Goal: Task Accomplishment & Management: Complete application form

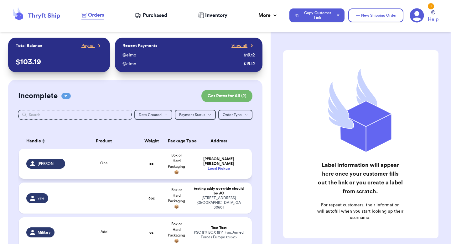
click at [213, 169] on td "Valeria Brenner Local Pickup" at bounding box center [220, 163] width 63 height 30
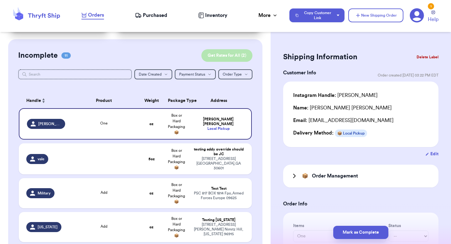
scroll to position [37, 0]
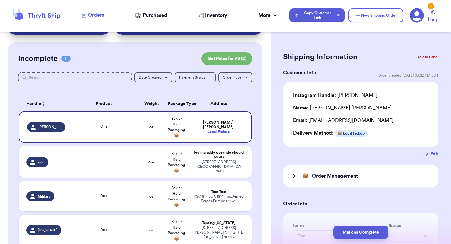
click at [432, 153] on button "Edit" at bounding box center [431, 154] width 13 height 6
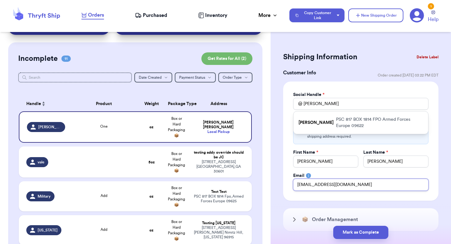
click at [333, 179] on input "paulchutney69@gmail.com" at bounding box center [360, 185] width 135 height 12
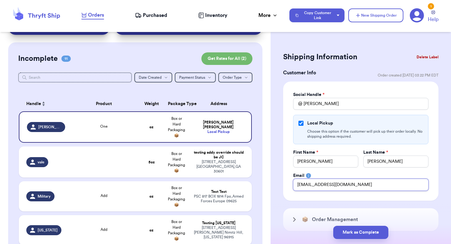
click at [333, 179] on input "paulchutney69@gmail.com" at bounding box center [360, 185] width 135 height 12
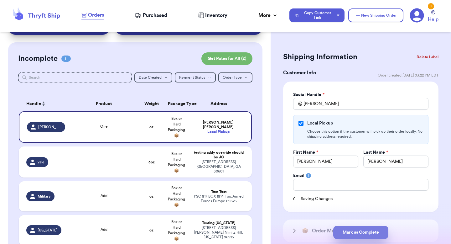
click at [340, 228] on button "Mark as Complete" at bounding box center [360, 231] width 55 height 13
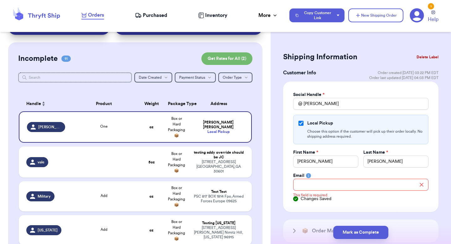
click at [335, 204] on div "Social Handle * @ valeri Local Pickup Choose this option if the customer will p…" at bounding box center [360, 146] width 155 height 130
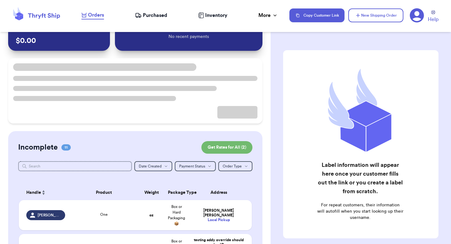
scroll to position [36, 0]
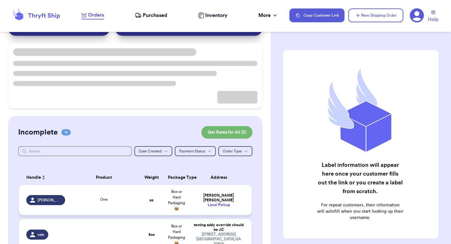
click at [204, 197] on div "Valeria Brenner" at bounding box center [218, 197] width 51 height 9
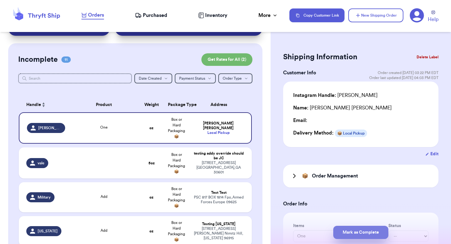
click at [359, 230] on button "Mark as Complete" at bounding box center [360, 231] width 55 height 13
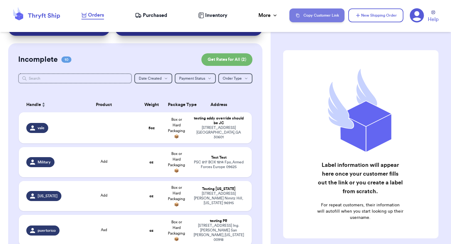
click at [320, 9] on button "Copy Customer Link" at bounding box center [316, 15] width 55 height 14
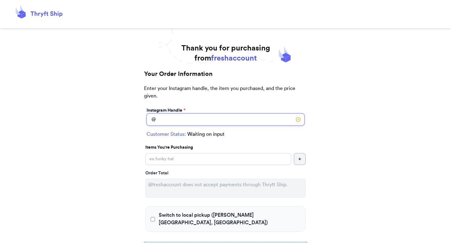
click at [198, 124] on input "Switch to local pickup (Johns Creek, GA)" at bounding box center [226, 119] width 158 height 12
type input "test"
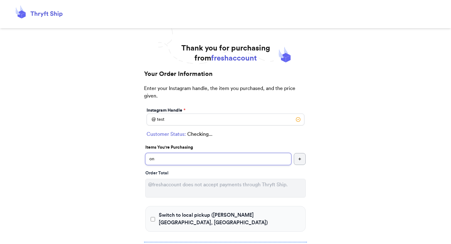
type input "one"
select select "GA"
type input "[PERSON_NAME][GEOGRAPHIC_DATA]"
type input "30022"
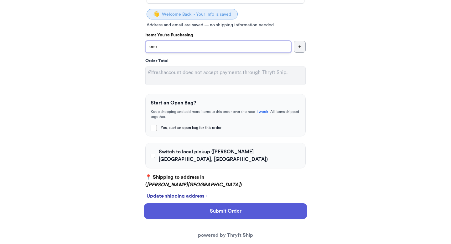
scroll to position [134, 0]
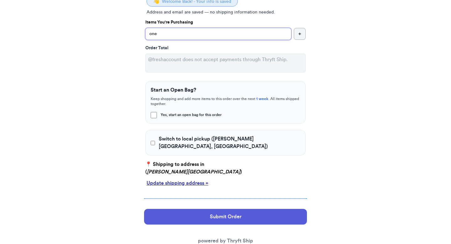
type input "one"
click at [179, 179] on div "Update shipping address +" at bounding box center [226, 183] width 158 height 8
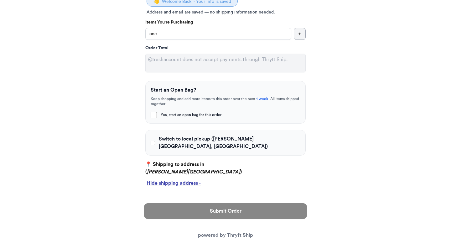
click at [179, 179] on div "Hide shipping address -" at bounding box center [226, 183] width 158 height 8
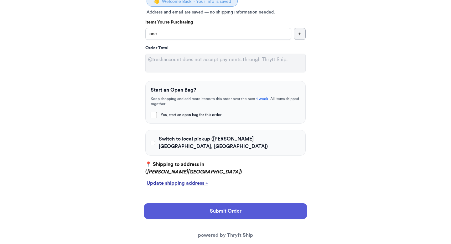
click at [179, 145] on div "Switch to local pickup (Johns Creek, GA)" at bounding box center [225, 143] width 160 height 26
click at [180, 140] on span "Switch to local pickup (Johns Creek, GA)" at bounding box center [230, 142] width 142 height 15
click at [155, 140] on input "Switch to local pickup (Johns Creek, GA)" at bounding box center [153, 143] width 4 height 6
checkbox input "true"
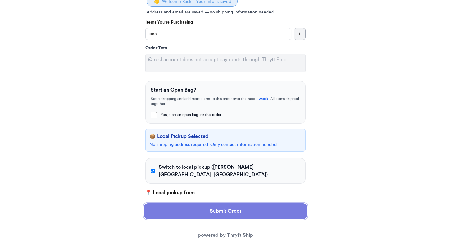
click at [186, 213] on button "Submit Order" at bounding box center [225, 211] width 163 height 16
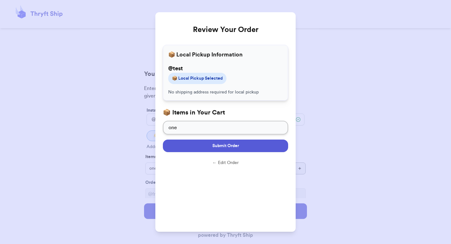
click at [225, 143] on span "Submit Order" at bounding box center [225, 145] width 27 height 6
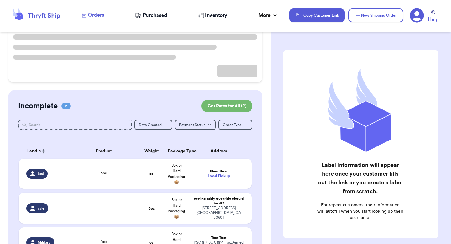
scroll to position [66, 0]
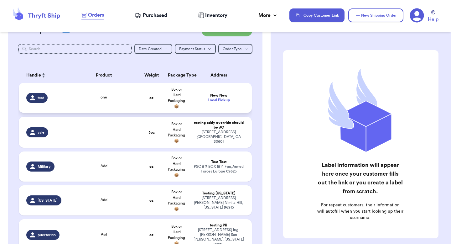
click at [200, 105] on td "New New Local Pickup" at bounding box center [220, 98] width 63 height 30
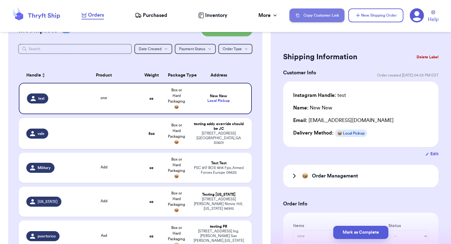
click at [328, 16] on button "Copy Customer Link" at bounding box center [316, 15] width 55 height 14
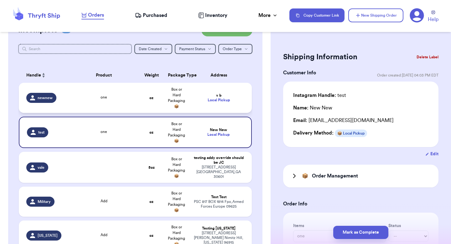
click at [211, 84] on td "v b Local Pickup" at bounding box center [220, 98] width 63 height 30
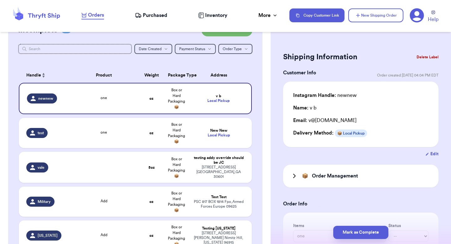
click at [380, 224] on div "Mark as Complete" at bounding box center [361, 231] width 180 height 23
click at [375, 230] on button "Mark as Complete" at bounding box center [360, 231] width 55 height 13
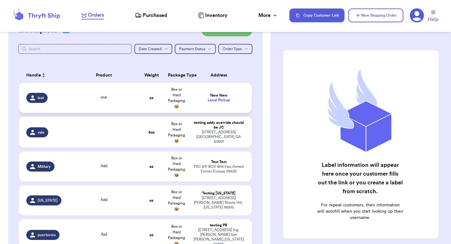
click at [231, 107] on td "New New Local Pickup" at bounding box center [220, 98] width 63 height 30
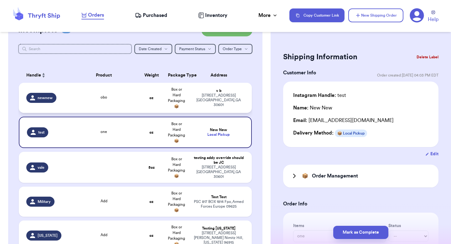
click at [195, 103] on div "269 hull street athens , GA 30601" at bounding box center [218, 100] width 51 height 14
type input "obo"
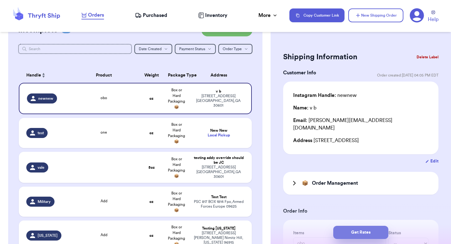
click at [345, 229] on button "Get Rates" at bounding box center [360, 231] width 55 height 13
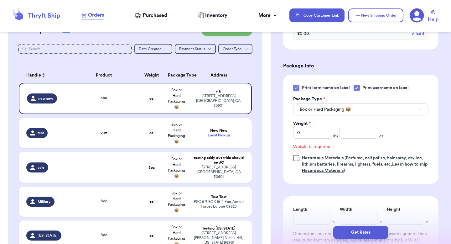
scroll to position [281, 0]
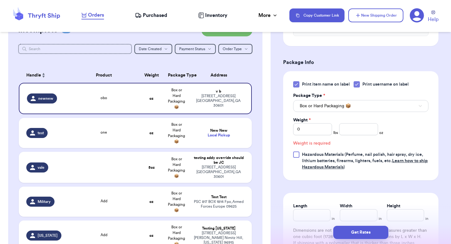
click at [364, 129] on div "Print item name on label Print username on label Package Type * Box or Hard Pac…" at bounding box center [360, 125] width 135 height 89
click at [364, 125] on input "number" at bounding box center [358, 129] width 39 height 12
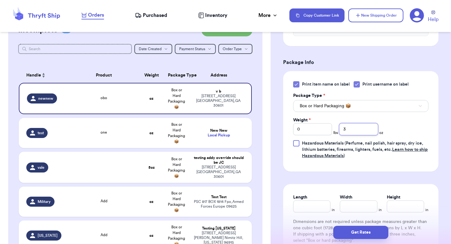
type input "3"
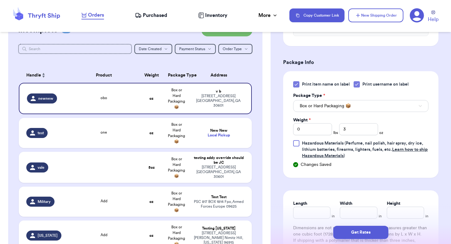
click at [356, 243] on div "Get Rates" at bounding box center [361, 231] width 180 height 23
click at [357, 235] on button "Get Rates" at bounding box center [360, 231] width 55 height 13
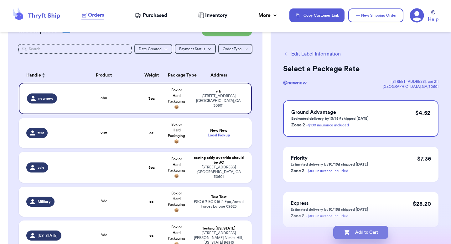
click at [357, 229] on button "Add to Cart" at bounding box center [360, 231] width 55 height 13
checkbox input "true"
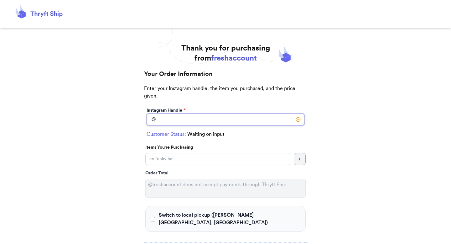
click at [198, 124] on input "Switch to local pickup ([PERSON_NAME][GEOGRAPHIC_DATA], [GEOGRAPHIC_DATA])" at bounding box center [226, 119] width 158 height 12
type input "newnew"
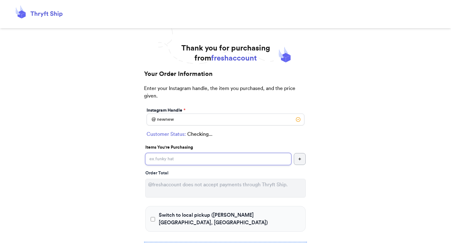
click at [182, 159] on input "Switch to local pickup ([PERSON_NAME][GEOGRAPHIC_DATA], [GEOGRAPHIC_DATA])" at bounding box center [218, 159] width 146 height 12
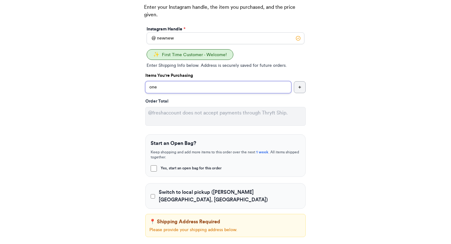
type input "one"
click at [180, 191] on span "Switch to local pickup ([PERSON_NAME][GEOGRAPHIC_DATA], [GEOGRAPHIC_DATA])" at bounding box center [230, 195] width 142 height 15
click at [155, 193] on input "Switch to local pickup ([PERSON_NAME][GEOGRAPHIC_DATA], [GEOGRAPHIC_DATA])" at bounding box center [153, 196] width 4 height 6
checkbox input "true"
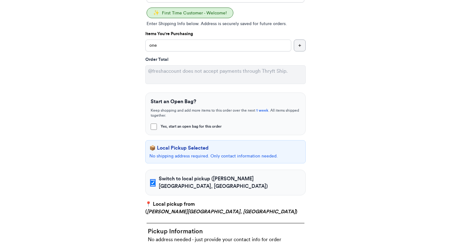
scroll to position [186, 0]
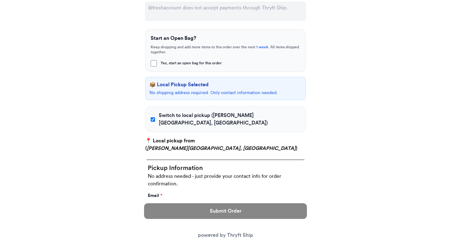
click at [170, 201] on form "Instagram Handle * @ newnew ✨ First Time Customer - Welcome! Enter Shipping Inf…" at bounding box center [225, 158] width 163 height 477
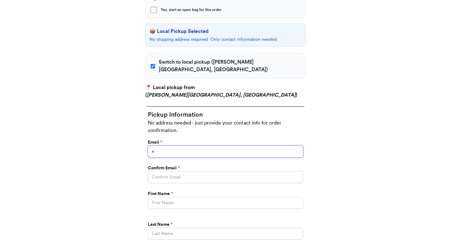
scroll to position [248, 0]
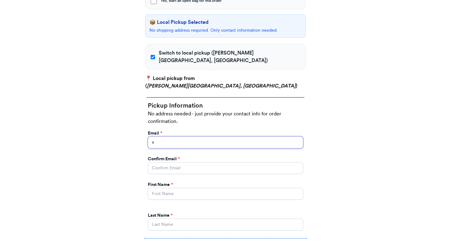
type input "v"
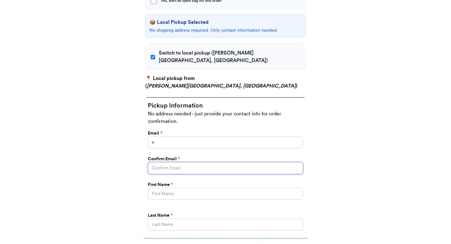
click at [185, 163] on input "Yes, start an open bag for this order" at bounding box center [225, 168] width 155 height 12
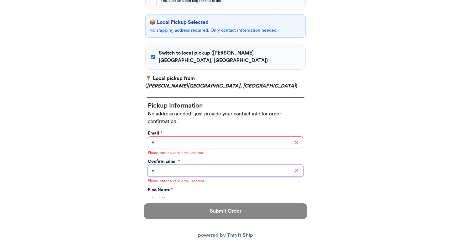
type input "v"
click at [177, 193] on input "Yes, start an open bag for this order" at bounding box center [225, 199] width 155 height 12
type input "v"
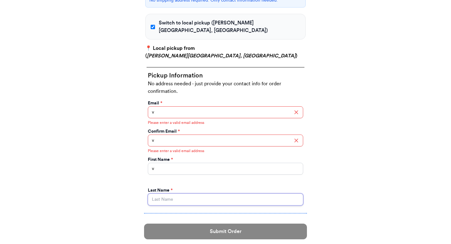
scroll to position [295, 0]
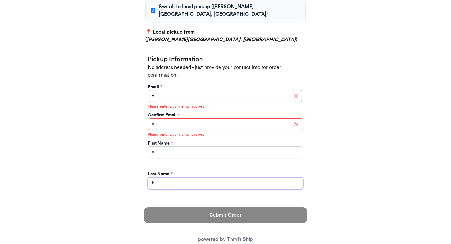
type input "b"
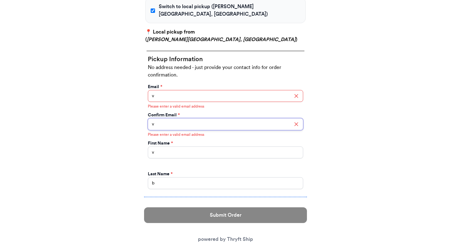
click at [177, 118] on input "v" at bounding box center [225, 124] width 155 height 12
click at [176, 118] on input "v" at bounding box center [225, 124] width 155 height 12
click at [173, 121] on input "v" at bounding box center [225, 124] width 155 height 12
type input "v@[DOMAIN_NAME]"
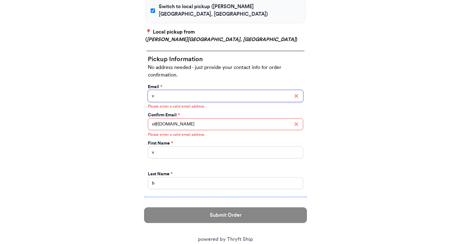
click at [167, 90] on input "v" at bounding box center [225, 96] width 155 height 12
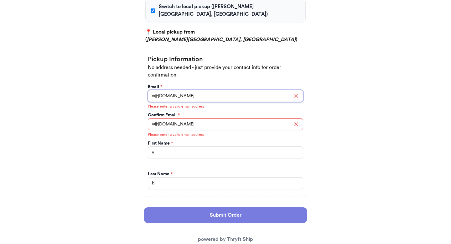
type input "v@ts.com"
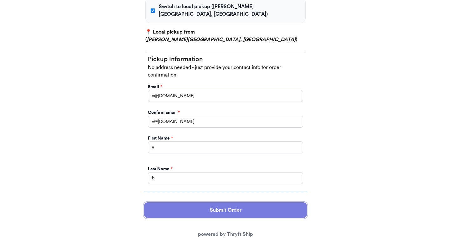
click at [180, 206] on button "Submit Order" at bounding box center [225, 210] width 163 height 16
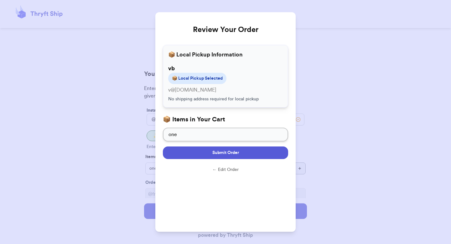
click at [195, 149] on button "Submit Order" at bounding box center [225, 152] width 125 height 13
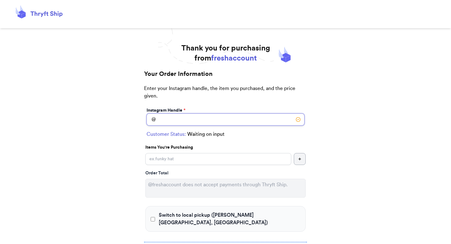
click at [196, 116] on input "Switch to local pickup ([PERSON_NAME][GEOGRAPHIC_DATA], [GEOGRAPHIC_DATA])" at bounding box center [226, 119] width 158 height 12
type input "newnew"
checkbox input "true"
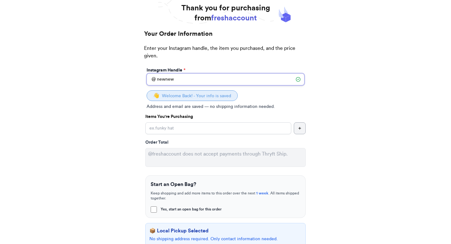
scroll to position [43, 0]
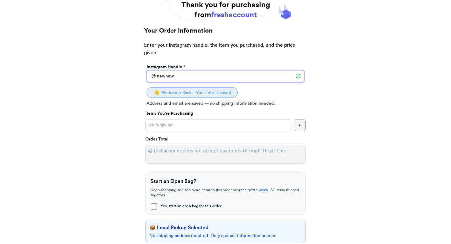
type input "newnew"
click at [196, 124] on input "Yes, start an open bag for this order" at bounding box center [218, 125] width 146 height 12
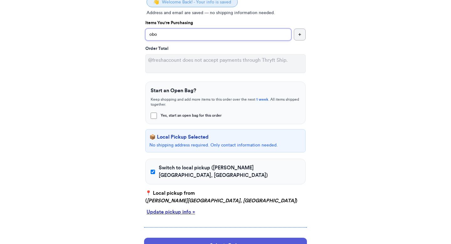
scroll to position [173, 0]
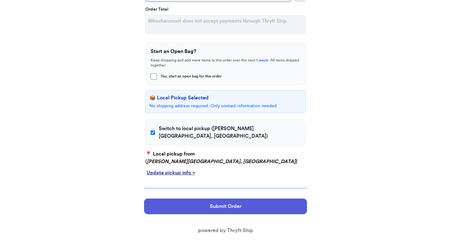
type input "obo"
click at [180, 131] on span "Switch to local pickup ([PERSON_NAME][GEOGRAPHIC_DATA], [GEOGRAPHIC_DATA])" at bounding box center [230, 132] width 142 height 15
click at [155, 131] on input "Switch to local pickup ([PERSON_NAME][GEOGRAPHIC_DATA], [GEOGRAPHIC_DATA])" at bounding box center [153, 132] width 4 height 6
checkbox input "false"
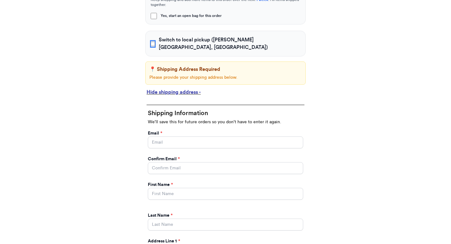
scroll to position [271, 0]
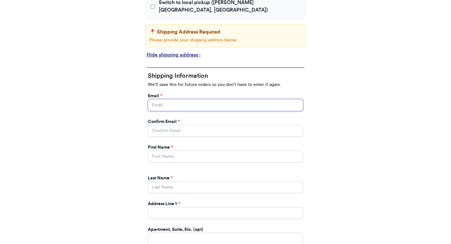
click at [186, 99] on input "Yes, start an open bag for this order" at bounding box center [225, 105] width 155 height 12
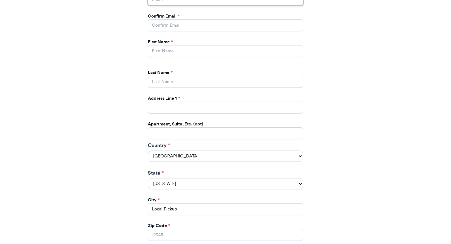
scroll to position [353, 0]
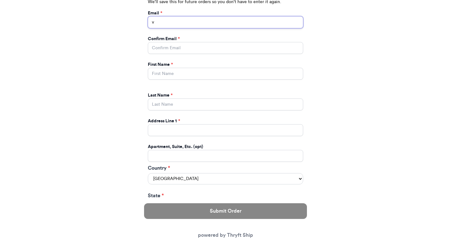
type input "v"
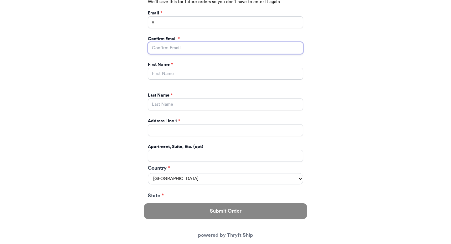
click at [194, 43] on input "Yes, start an open bag for this order" at bounding box center [225, 48] width 155 height 12
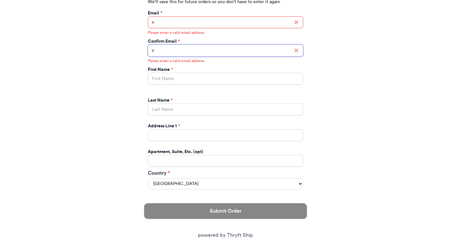
type input "v"
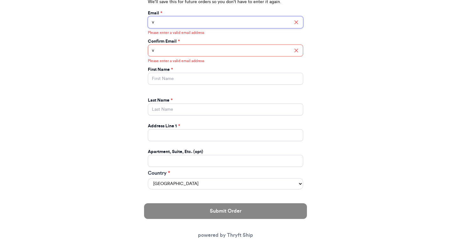
click at [195, 17] on input "v" at bounding box center [225, 22] width 155 height 12
type input "v@ts.com"
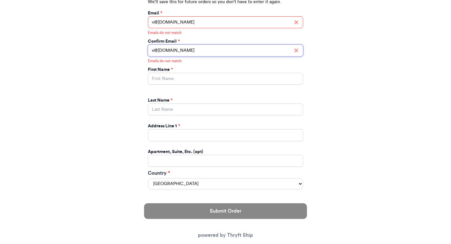
type input "v@ts.cm"
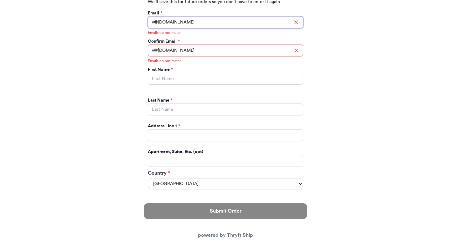
click at [194, 18] on input "v@ts.com" at bounding box center [225, 22] width 155 height 12
type input "v"
type input "valeria@thryftship.com"
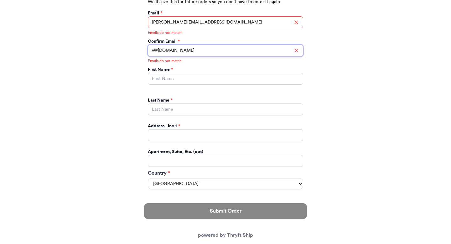
paste input "aleria@thryftship.co"
type input "valeria@thryftship.com"
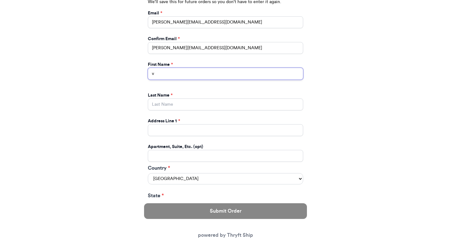
type input "v"
type input "b"
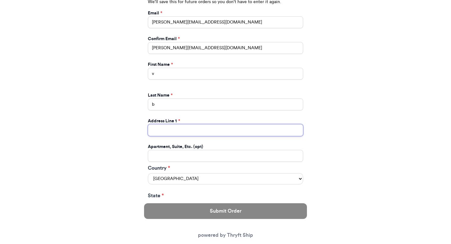
type input "269 hull street"
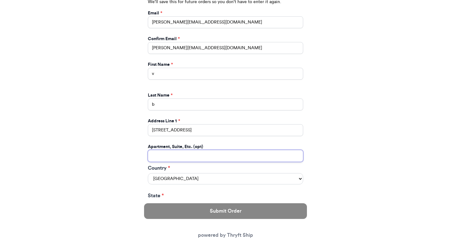
type input "apt 211"
select select "GA"
type input "athens"
type input "30601"
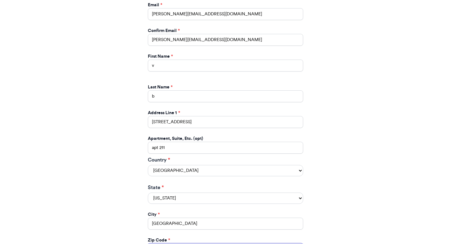
scroll to position [440, 0]
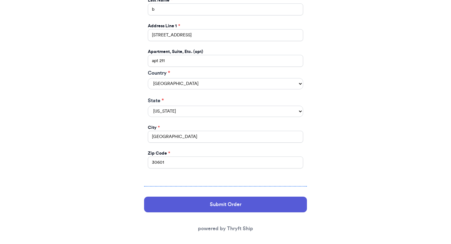
click at [194, 191] on div "Submit Order powered by Thryft Ship" at bounding box center [225, 214] width 163 height 46
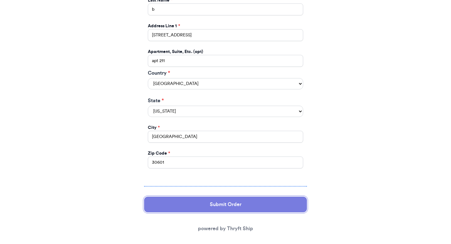
click at [193, 196] on button "Submit Order" at bounding box center [225, 204] width 163 height 16
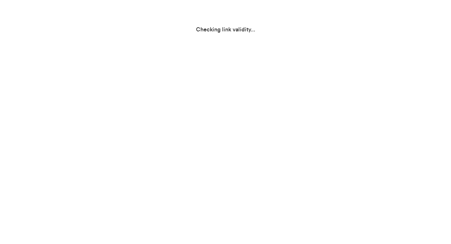
scroll to position [0, 0]
select select "GA"
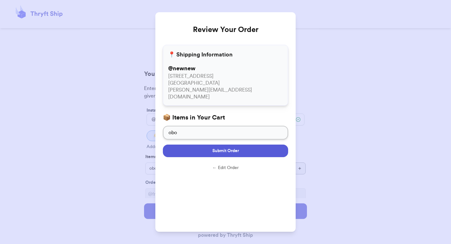
click at [211, 150] on button "Submit Order" at bounding box center [225, 150] width 125 height 13
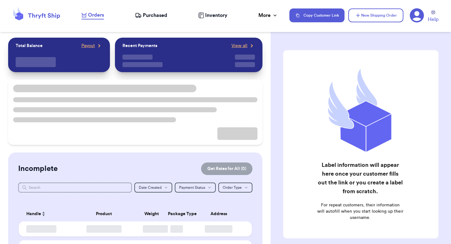
checkbox input "true"
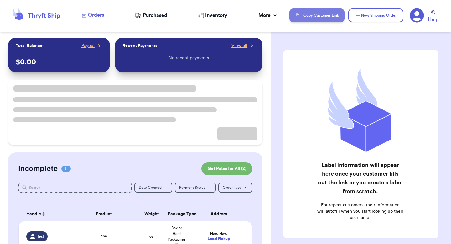
click at [294, 15] on button "Copy Customer Link" at bounding box center [316, 15] width 55 height 14
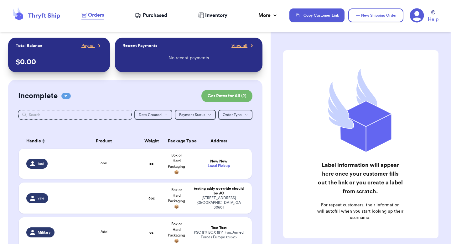
click at [415, 15] on icon at bounding box center [417, 15] width 14 height 14
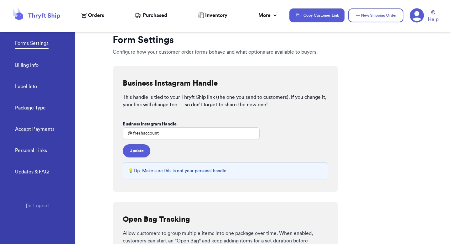
click at [36, 128] on link "Accept Payments" at bounding box center [34, 129] width 39 height 9
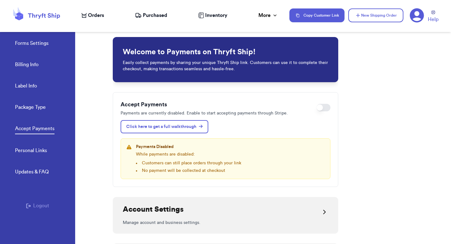
click at [30, 85] on link "Label Info" at bounding box center [26, 86] width 22 height 9
select select "GA"
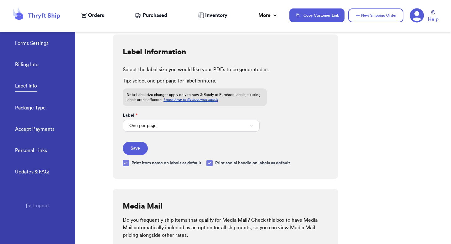
scroll to position [260, 0]
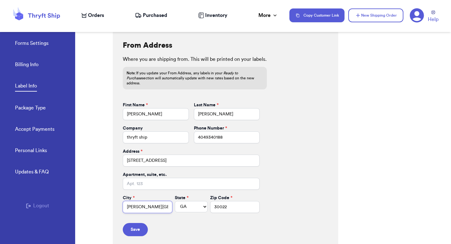
click at [141, 201] on input "Johns Creek" at bounding box center [147, 207] width 49 height 12
type input "E"
type input "B"
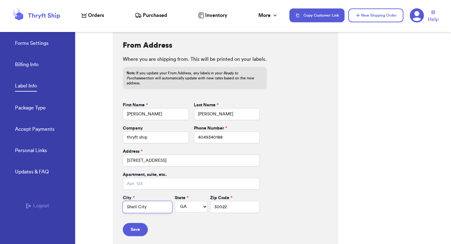
type input "Shell City"
click at [194, 201] on select "AL AK AZ AR CA CO CT DE DC FL GA HI ID IL IN IA KS KY LA ME MD MA MI MN MS MO M…" at bounding box center [191, 206] width 33 height 11
select select "CA"
click at [175, 201] on select "AL AK AZ AR CA CO CT DE DC FL GA HI ID IL IN IA KS KY LA ME MD MA MI MN MS MO M…" at bounding box center [191, 206] width 33 height 11
click at [194, 189] on form "First Name * Valeria Last Name * Brenner Company thryft ship Phone Number * 404…" at bounding box center [191, 169] width 137 height 134
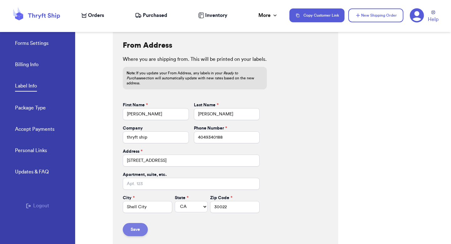
click at [135, 225] on button "Save" at bounding box center [135, 229] width 25 height 13
click at [95, 13] on span "Orders" at bounding box center [96, 16] width 16 height 8
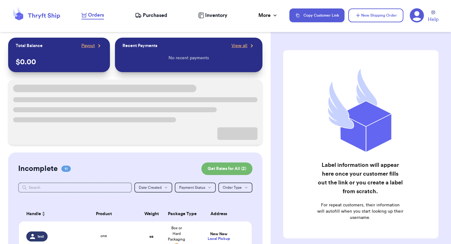
click at [162, 14] on span "Purchased" at bounding box center [155, 16] width 24 height 8
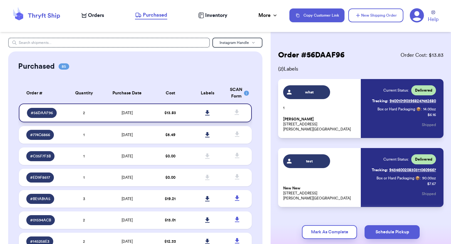
click at [236, 111] on icon at bounding box center [237, 111] width 4 height 5
click at [233, 161] on span at bounding box center [237, 155] width 14 height 14
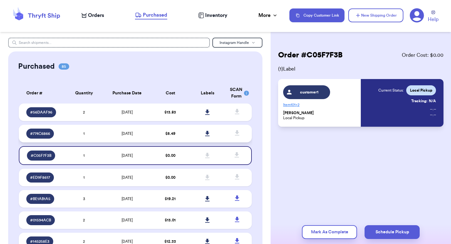
click at [234, 138] on span at bounding box center [237, 133] width 14 height 14
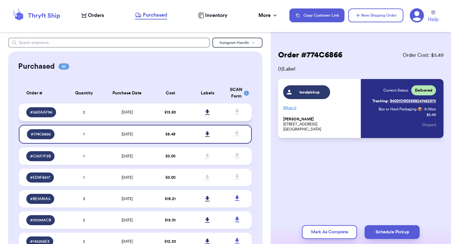
click at [235, 116] on span at bounding box center [237, 112] width 14 height 14
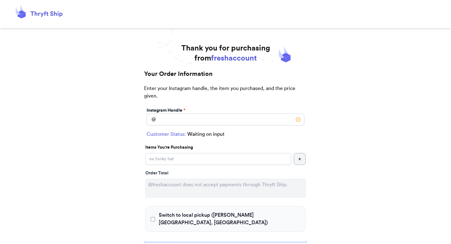
scroll to position [54, 0]
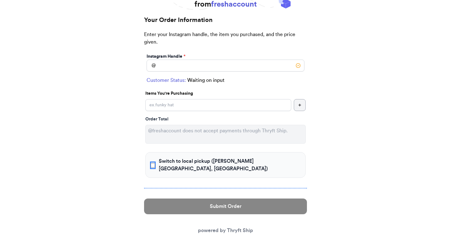
click at [152, 162] on input "Switch to local pickup ([PERSON_NAME][GEOGRAPHIC_DATA], [GEOGRAPHIC_DATA])" at bounding box center [153, 165] width 4 height 6
checkbox input "true"
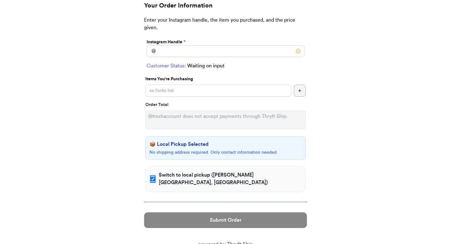
scroll to position [69, 0]
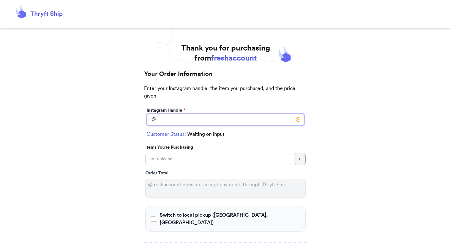
click at [216, 122] on input "Switch to local pickup ([GEOGRAPHIC_DATA], [GEOGRAPHIC_DATA])" at bounding box center [226, 119] width 158 height 12
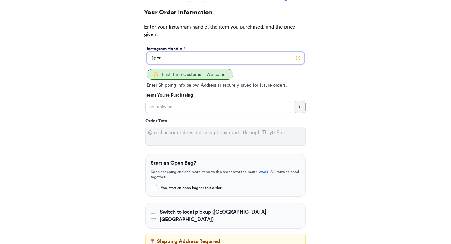
scroll to position [77, 0]
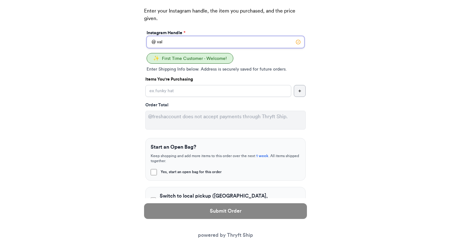
type input "val"
click at [154, 197] on input "Switch to local pickup ([GEOGRAPHIC_DATA], [GEOGRAPHIC_DATA])" at bounding box center [153, 200] width 5 height 6
checkbox input "true"
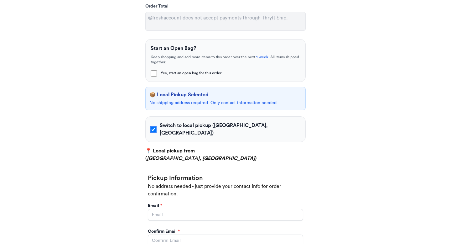
scroll to position [178, 0]
